Goal: Information Seeking & Learning: Learn about a topic

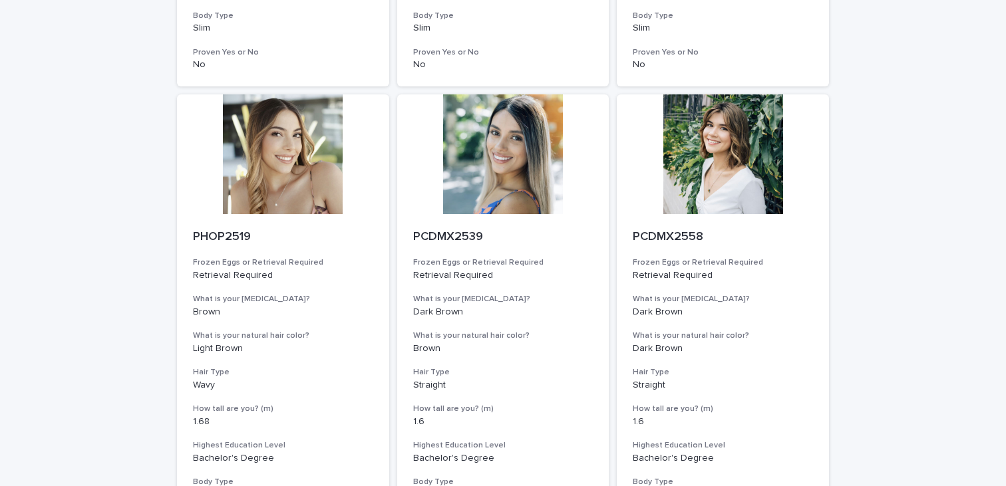
scroll to position [1502, 0]
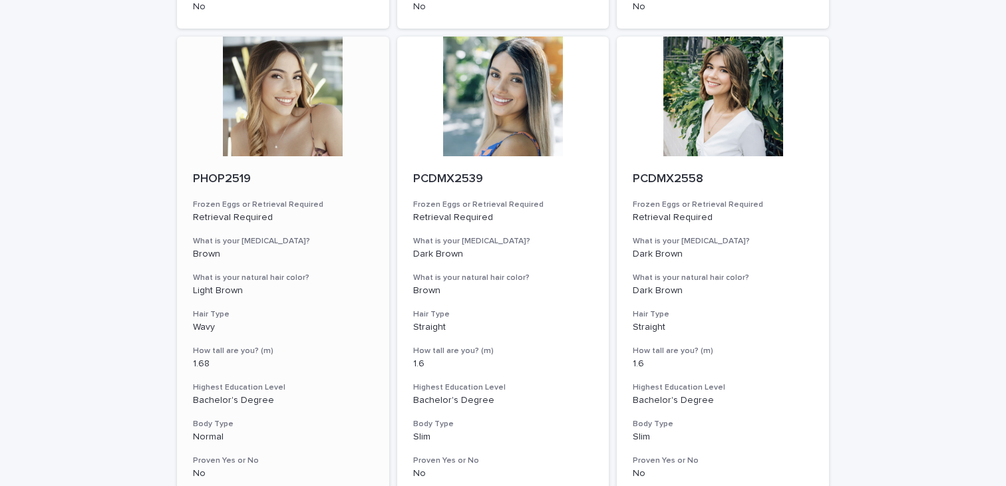
click at [230, 173] on p "PHOP2519" at bounding box center [283, 179] width 180 height 15
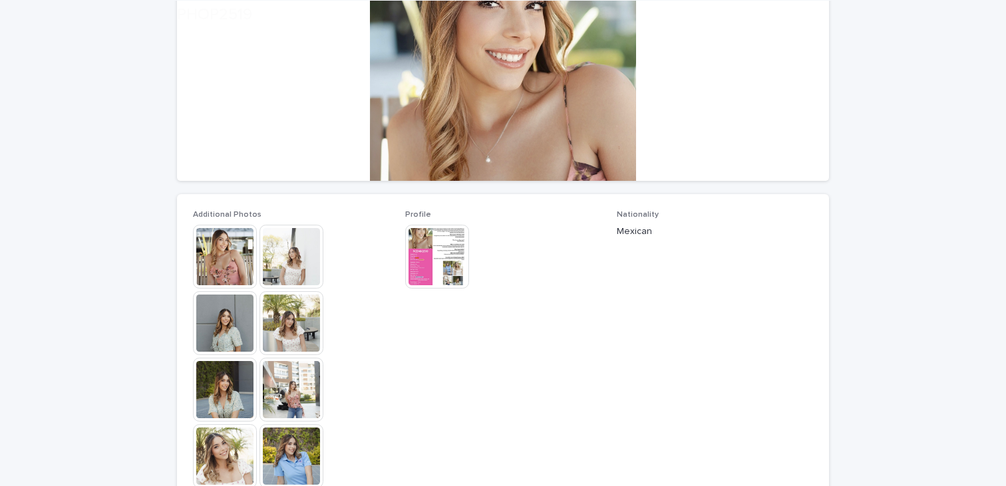
scroll to position [227, 0]
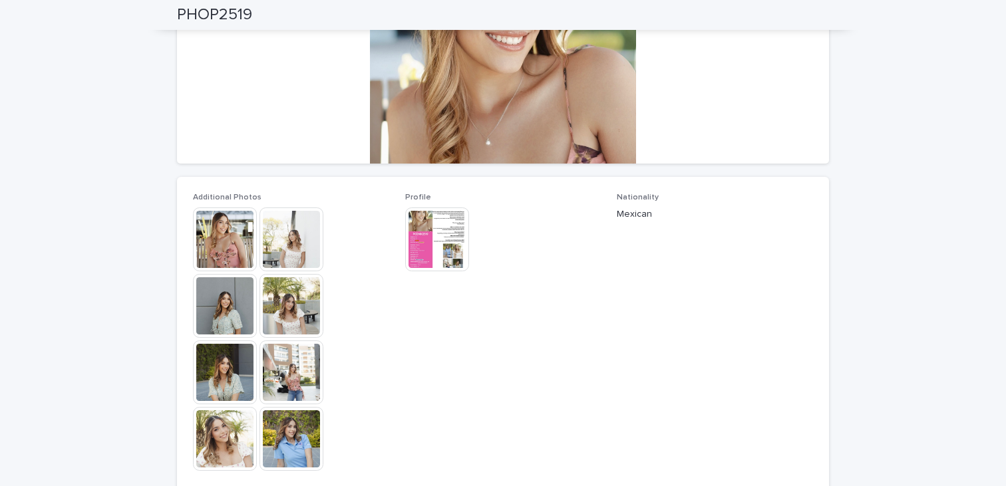
click at [225, 236] on img at bounding box center [225, 239] width 64 height 64
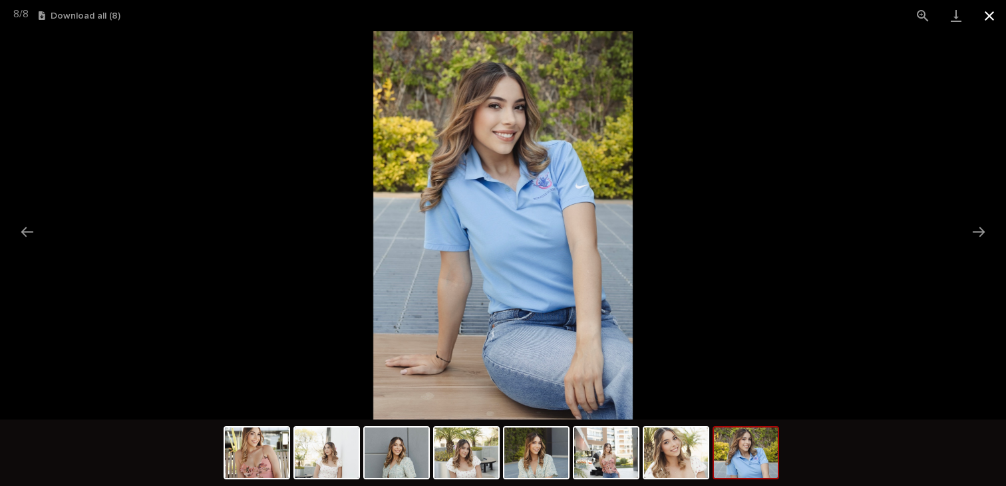
click at [984, 15] on button "Close gallery" at bounding box center [988, 15] width 33 height 31
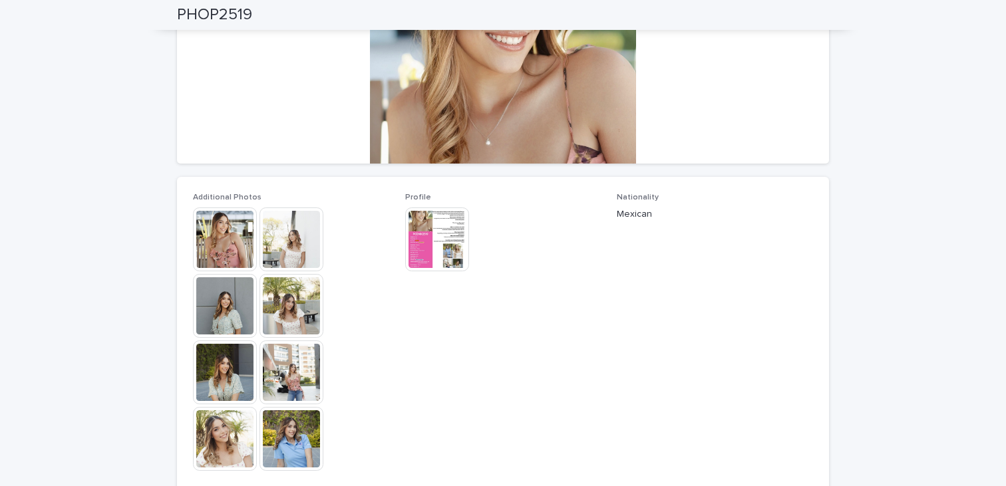
click at [463, 241] on img at bounding box center [437, 239] width 64 height 64
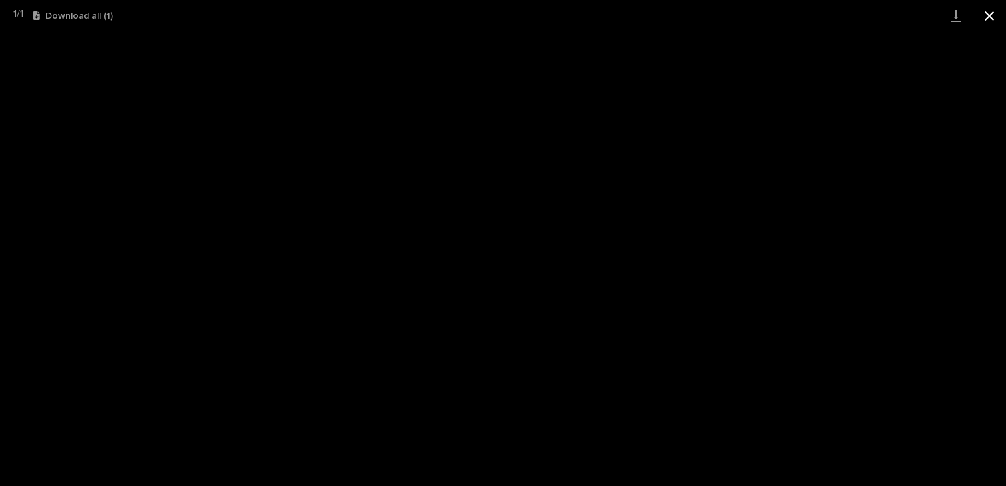
click at [994, 25] on button "Close gallery" at bounding box center [988, 15] width 33 height 31
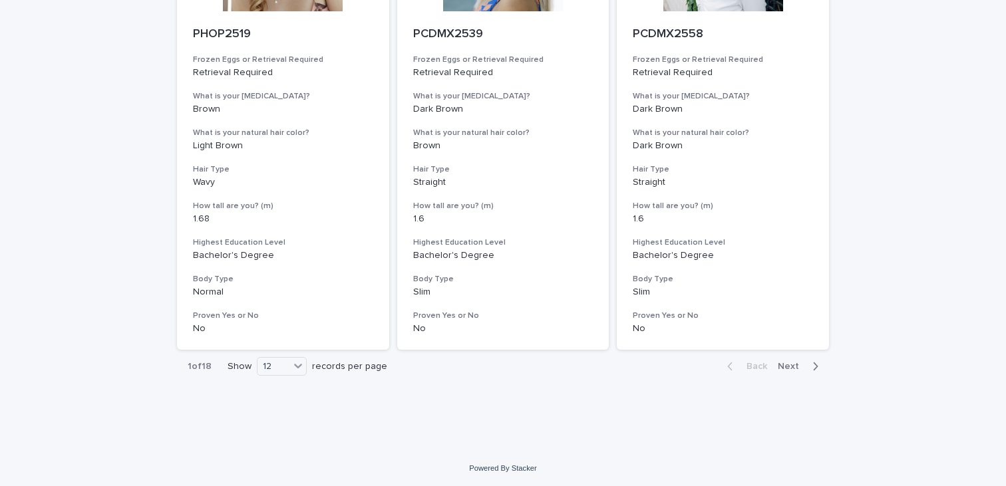
scroll to position [1649, 0]
click at [793, 359] on button "Next" at bounding box center [800, 365] width 57 height 12
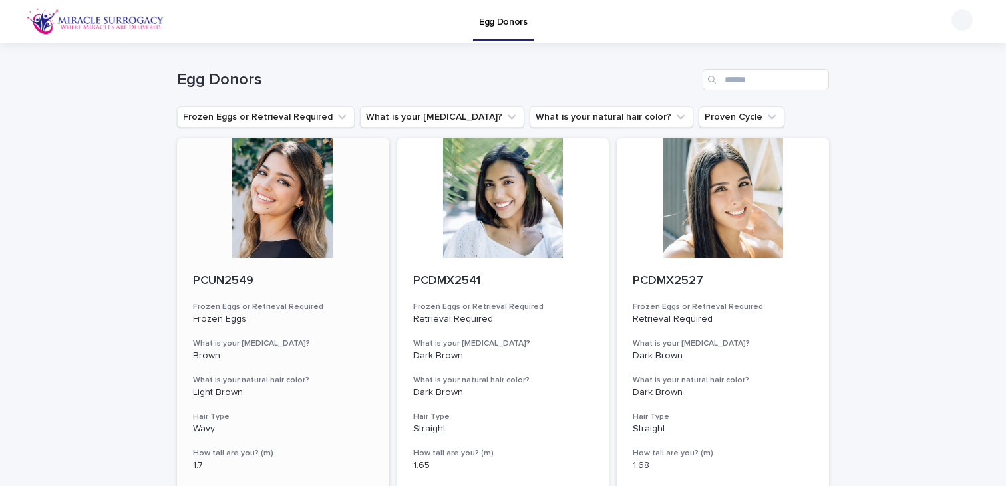
click at [215, 278] on p "PCUN2549" at bounding box center [283, 281] width 180 height 15
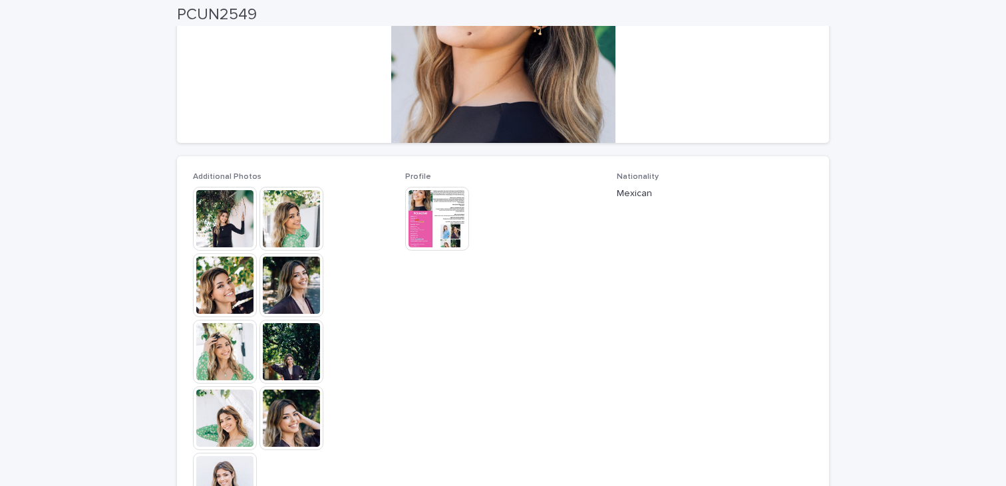
scroll to position [265, 0]
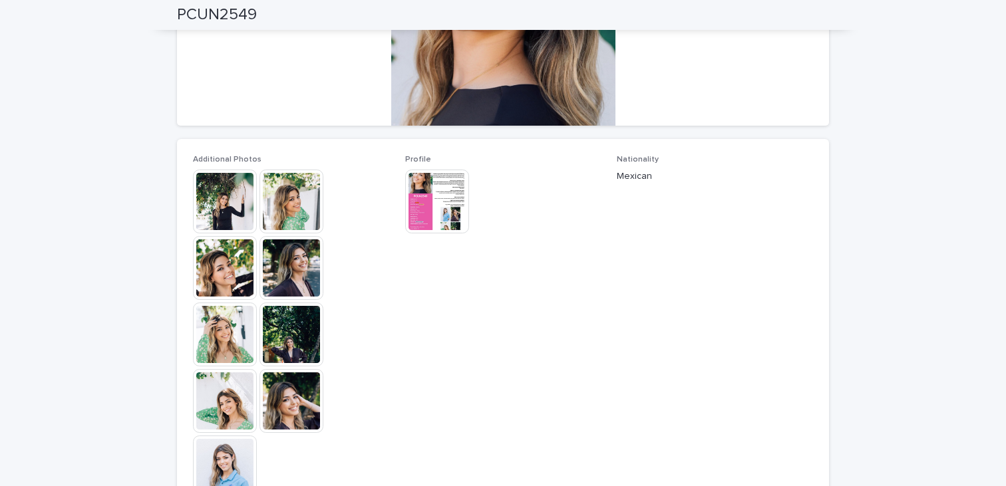
click at [434, 209] on img at bounding box center [437, 202] width 64 height 64
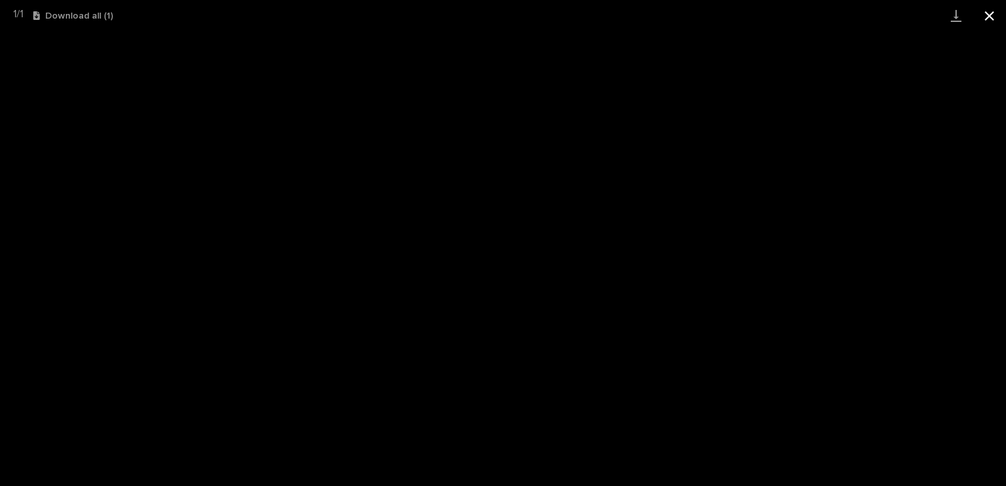
click at [992, 11] on button "Close gallery" at bounding box center [988, 15] width 33 height 31
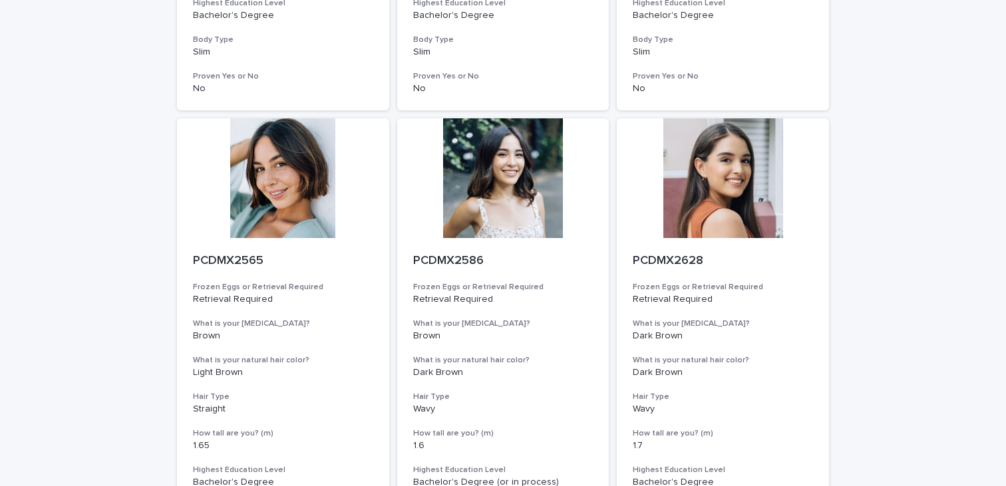
scroll to position [966, 0]
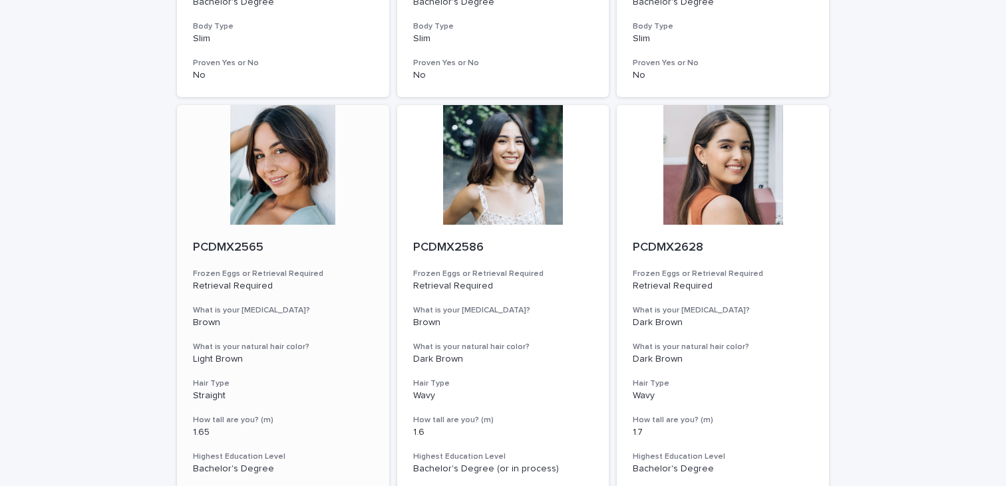
click at [217, 244] on p "PCDMX2565" at bounding box center [283, 248] width 180 height 15
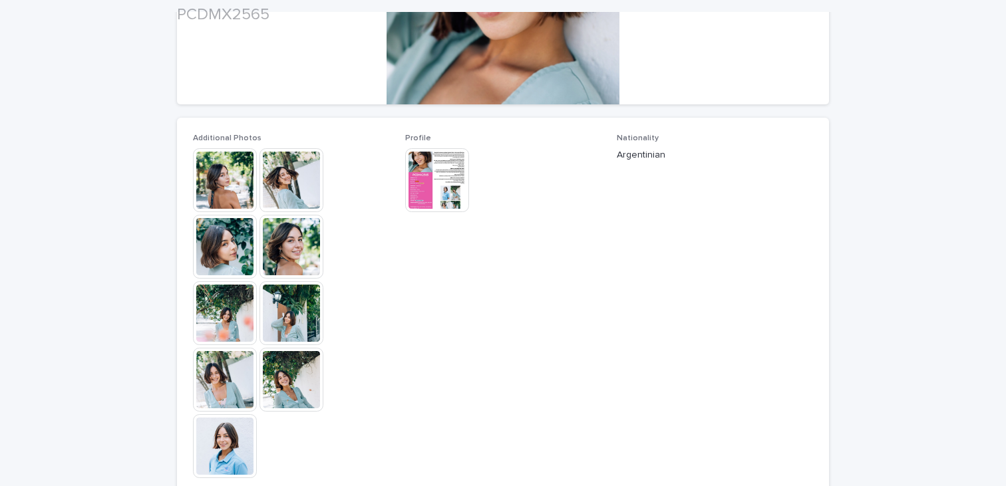
scroll to position [331, 0]
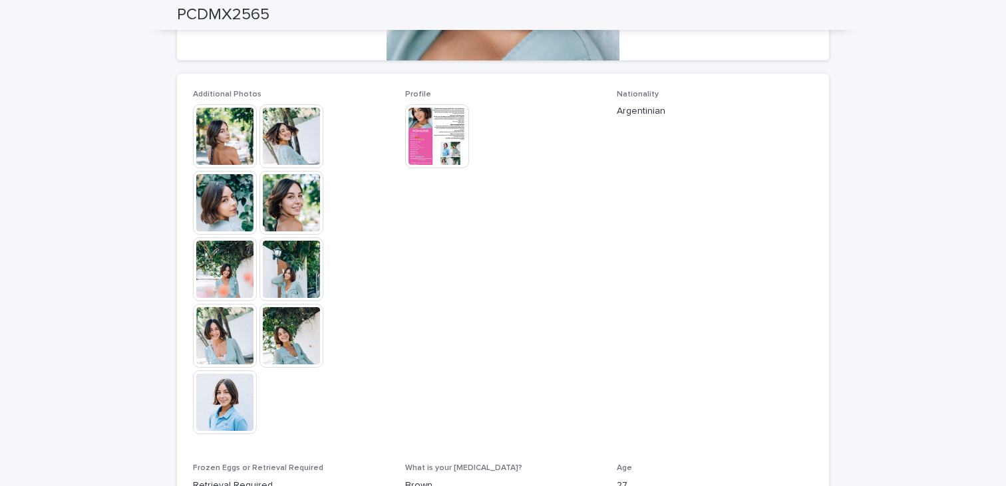
click at [433, 134] on img at bounding box center [437, 136] width 64 height 64
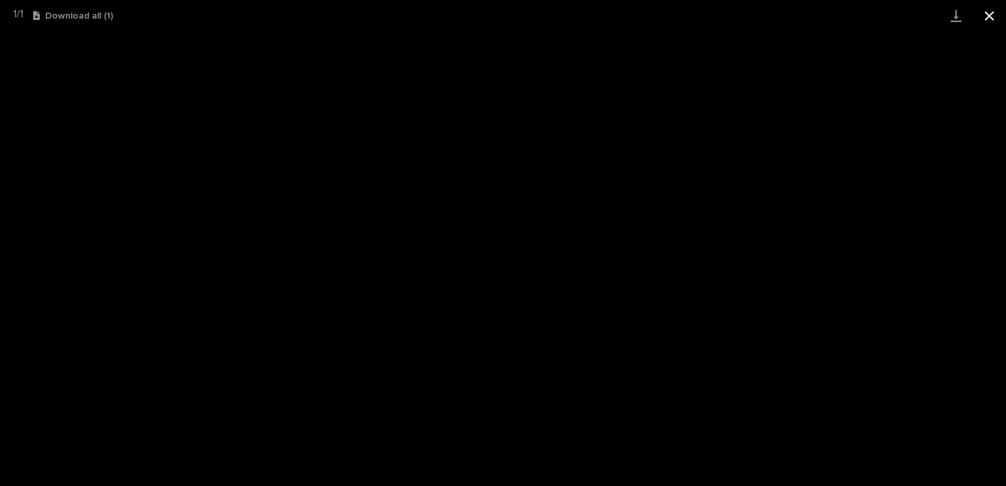
click at [996, 17] on button "Close gallery" at bounding box center [988, 15] width 33 height 31
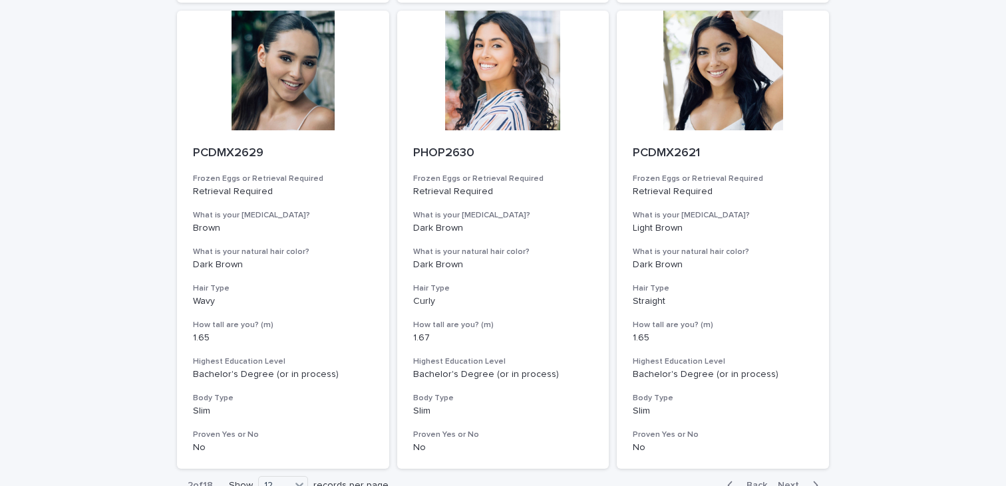
scroll to position [1528, 0]
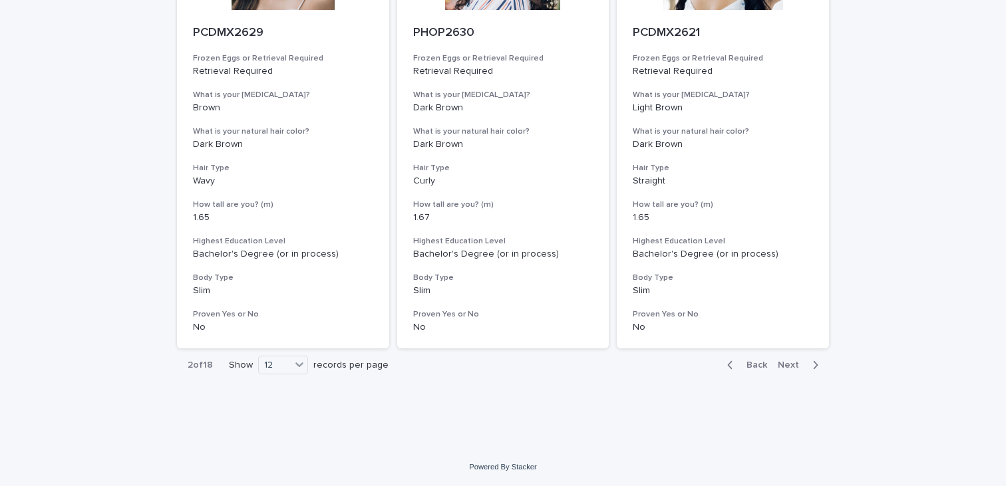
click at [801, 365] on span "Next" at bounding box center [791, 364] width 29 height 9
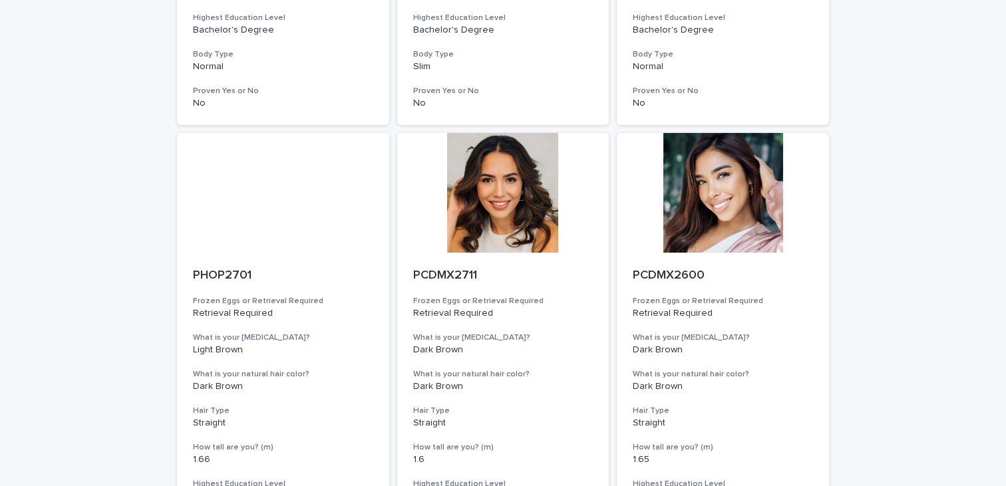
scroll to position [483, 0]
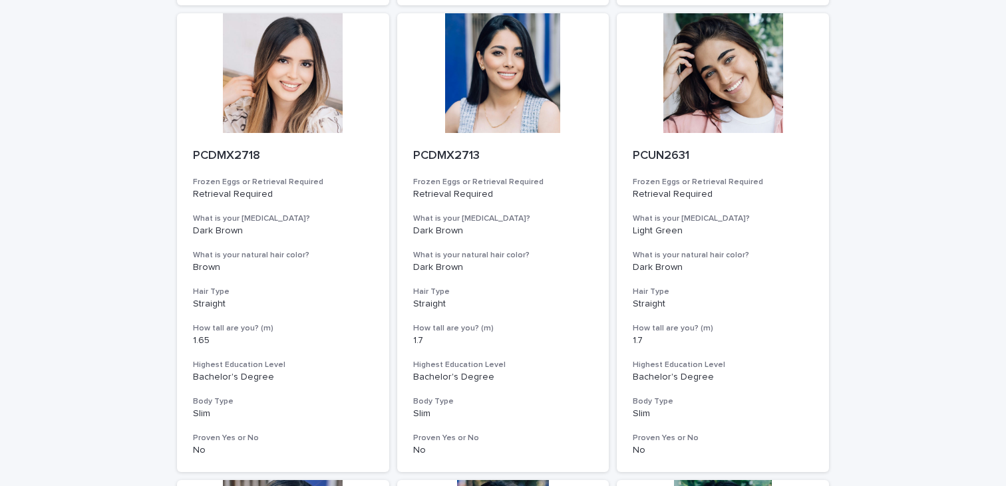
scroll to position [1060, 0]
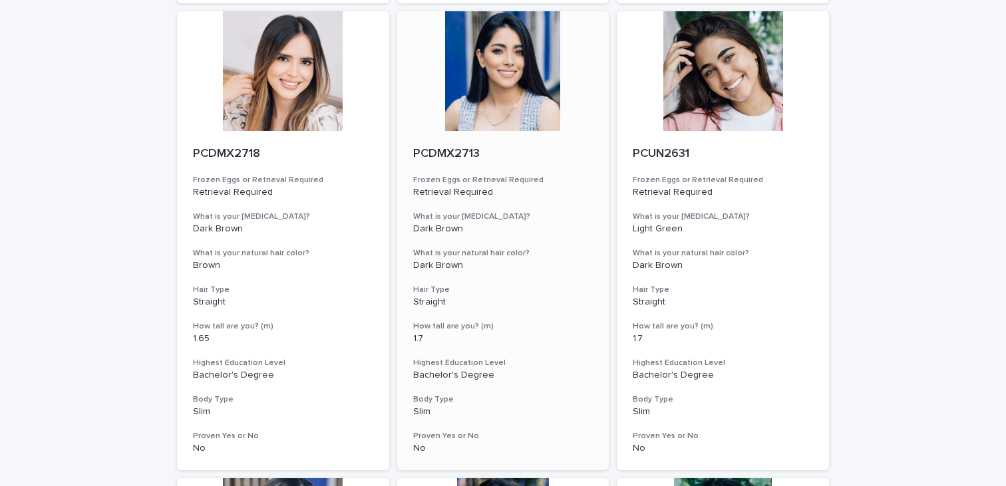
click at [453, 149] on p "PCDMX2713" at bounding box center [503, 154] width 180 height 15
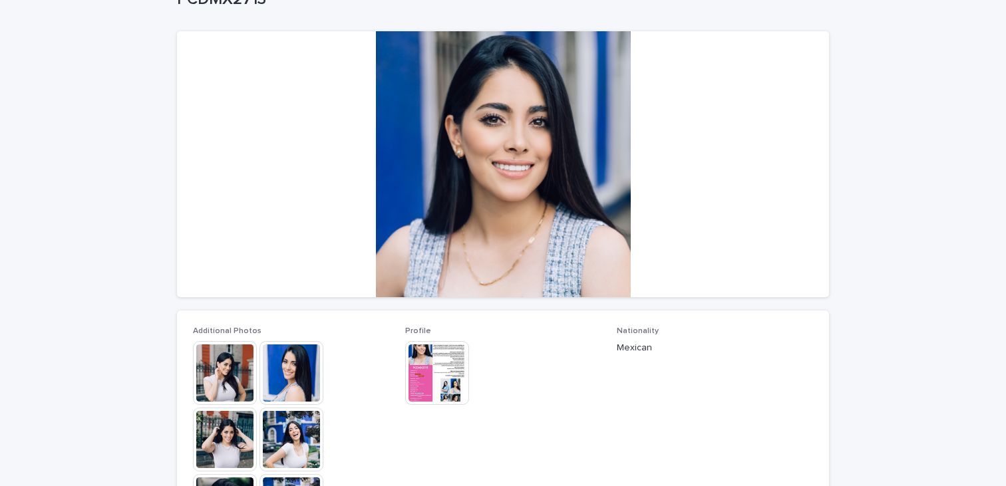
scroll to position [218, 0]
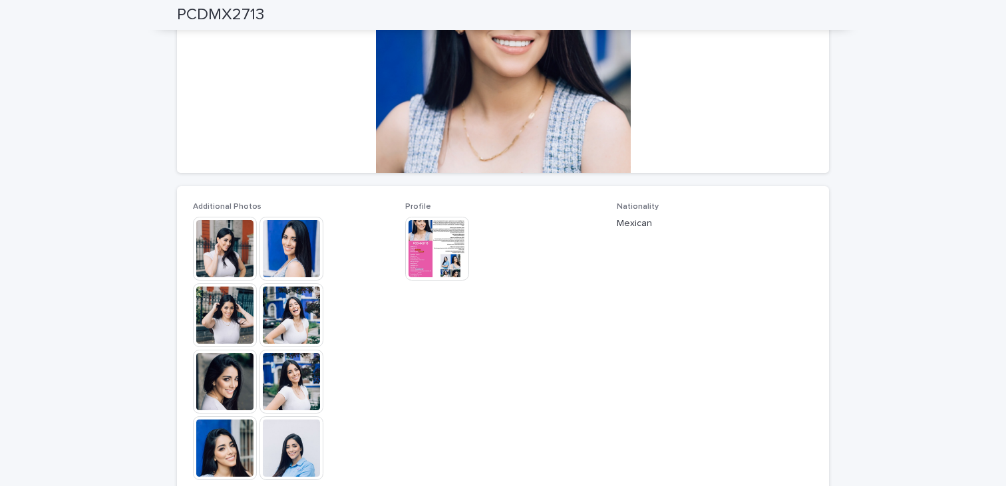
click at [446, 254] on img at bounding box center [437, 249] width 64 height 64
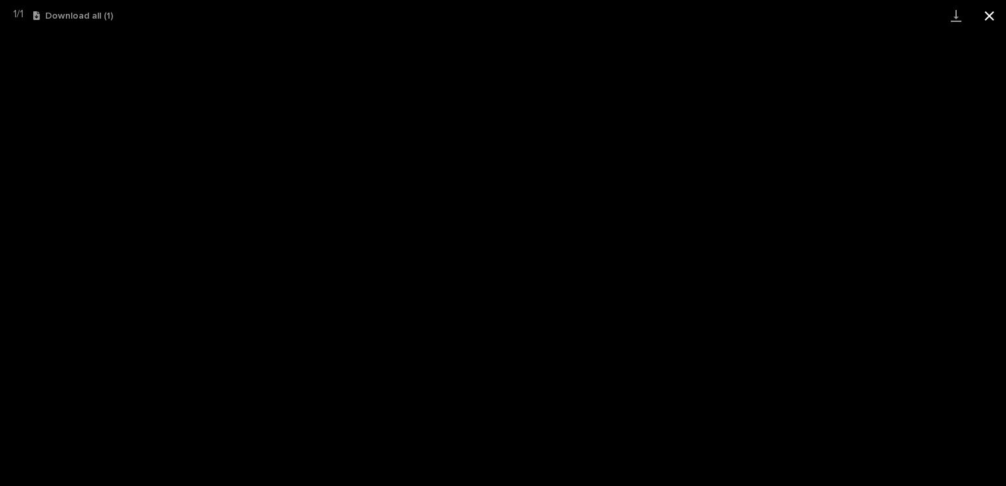
click at [990, 17] on button "Close gallery" at bounding box center [988, 15] width 33 height 31
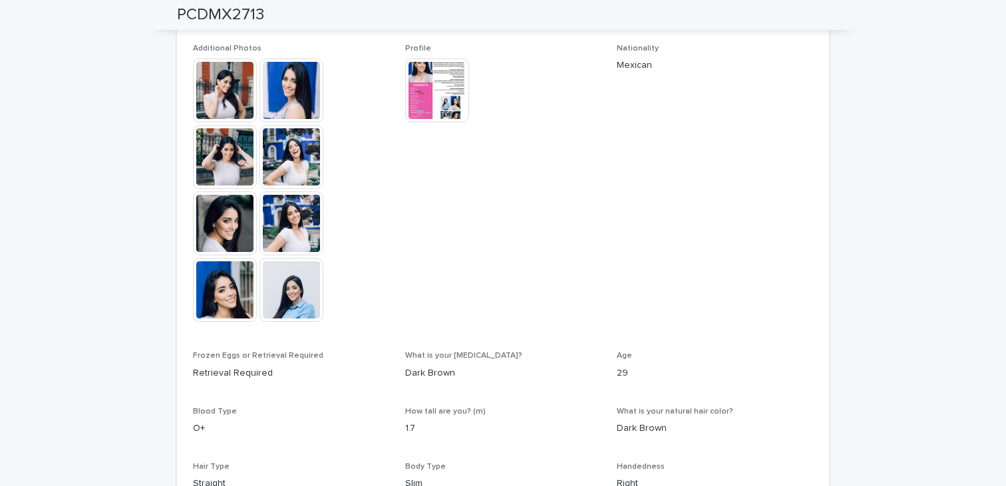
scroll to position [261, 0]
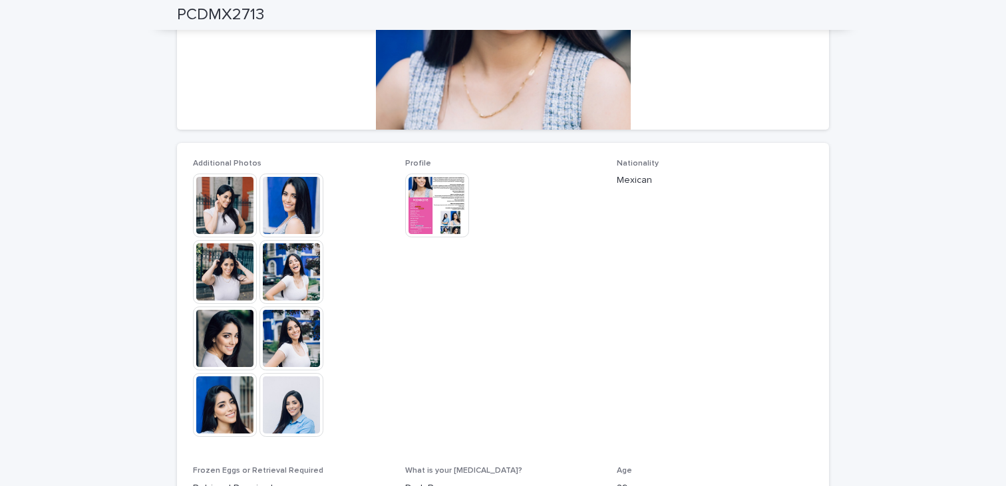
click at [221, 227] on img at bounding box center [225, 206] width 64 height 64
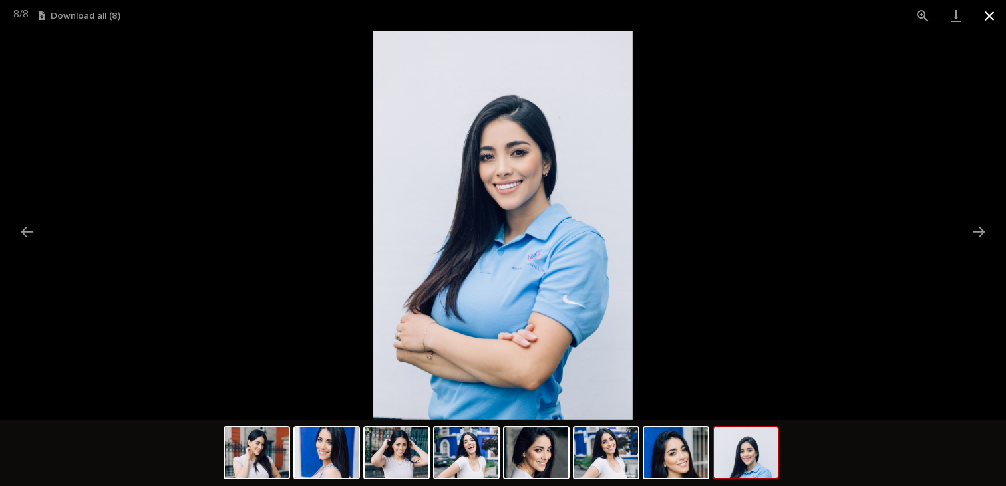
click at [996, 18] on button "Close gallery" at bounding box center [988, 15] width 33 height 31
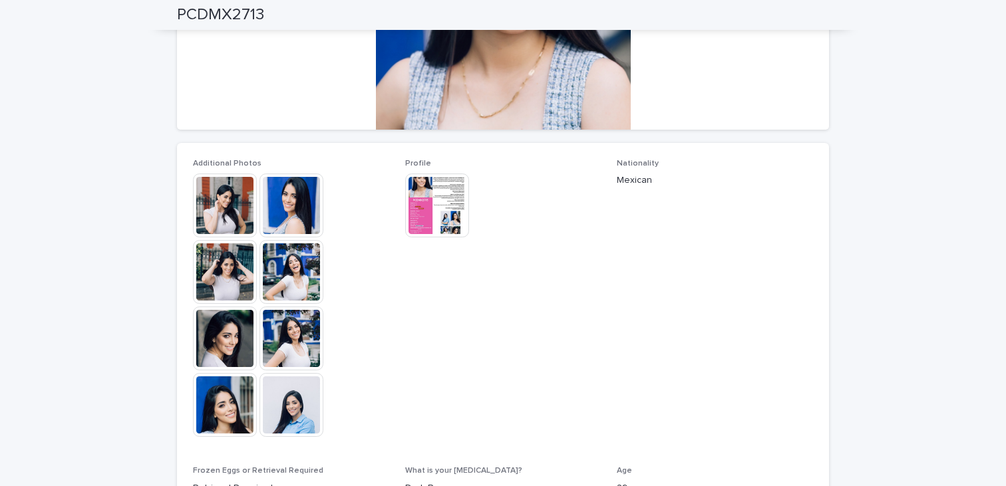
click at [94, 190] on div "Loading... Saving… Loading... Saving… PCDMX2713 PCDMX2713 Sorry, there was an e…" at bounding box center [503, 273] width 1006 height 984
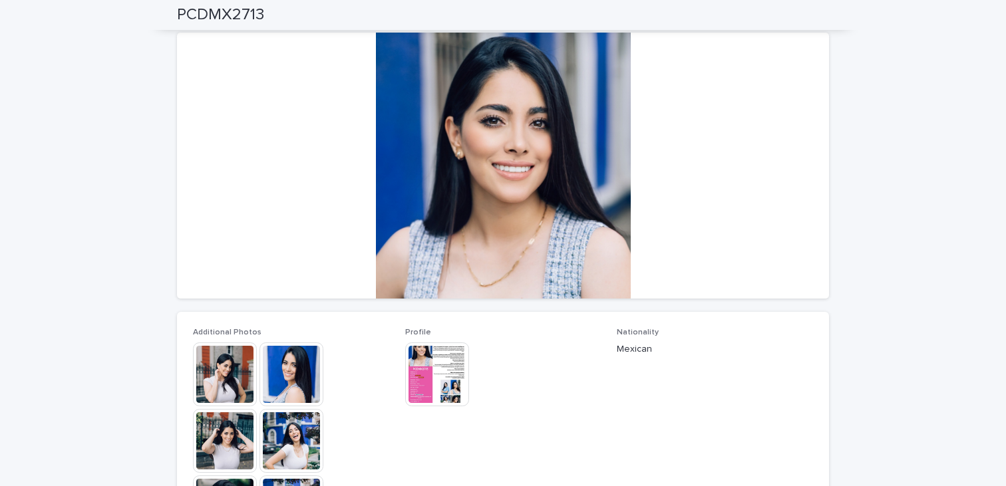
scroll to position [0, 0]
